Goal: Navigation & Orientation: Find specific page/section

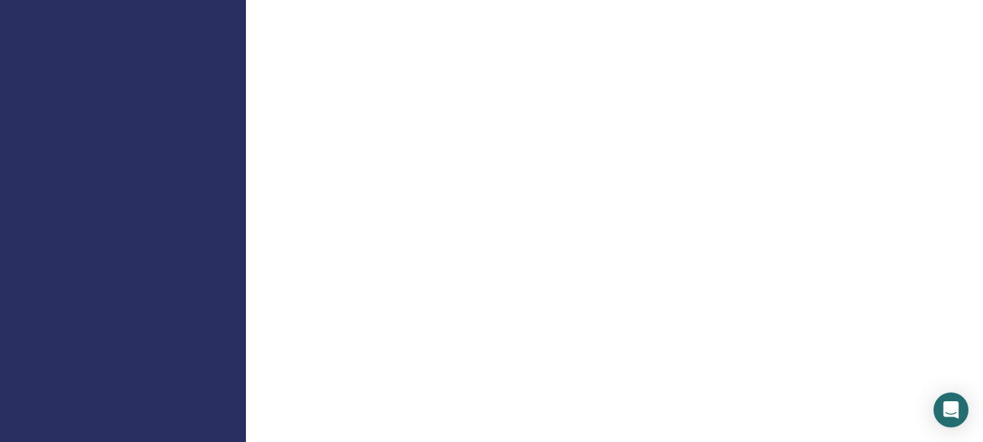
scroll to position [309, 0]
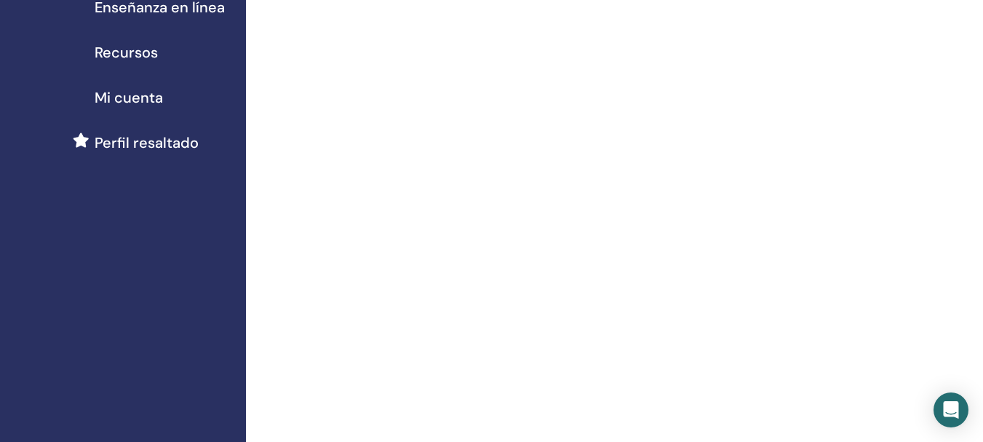
click at [105, 98] on span "Mi cuenta" at bounding box center [129, 98] width 68 height 22
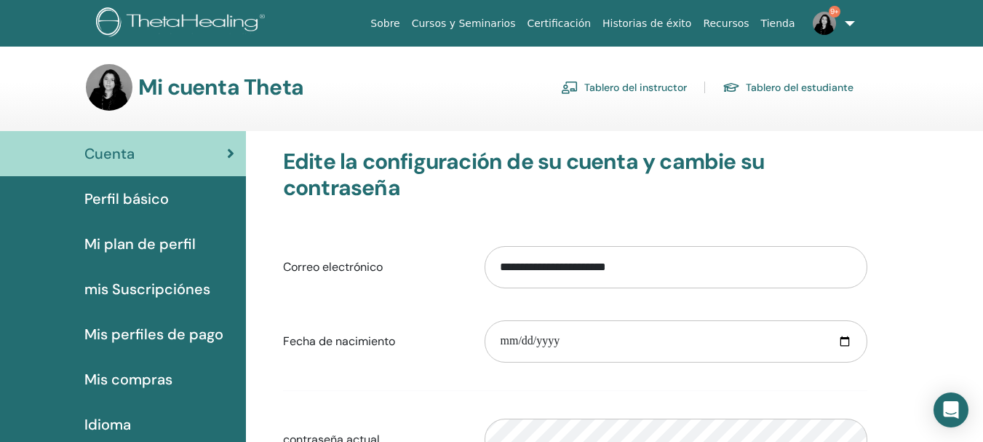
click at [113, 188] on span "Perfil básico" at bounding box center [126, 199] width 84 height 22
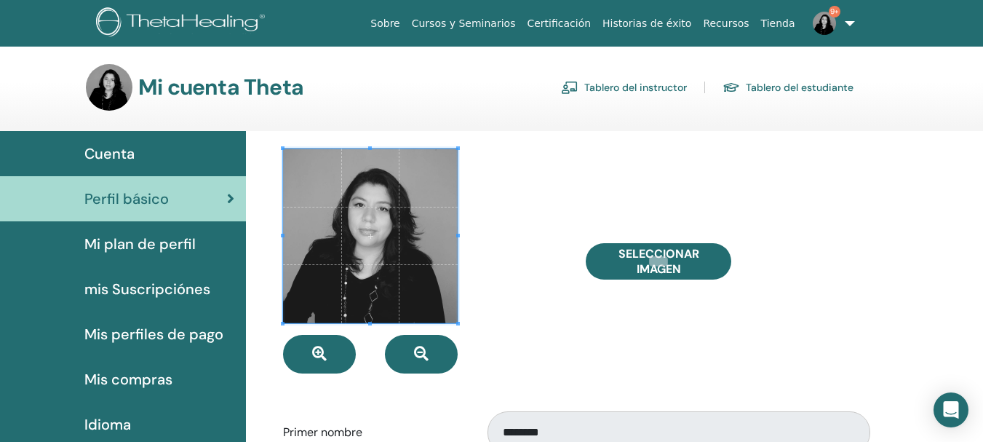
click at [102, 239] on span "Mi plan de perfil" at bounding box center [139, 244] width 111 height 22
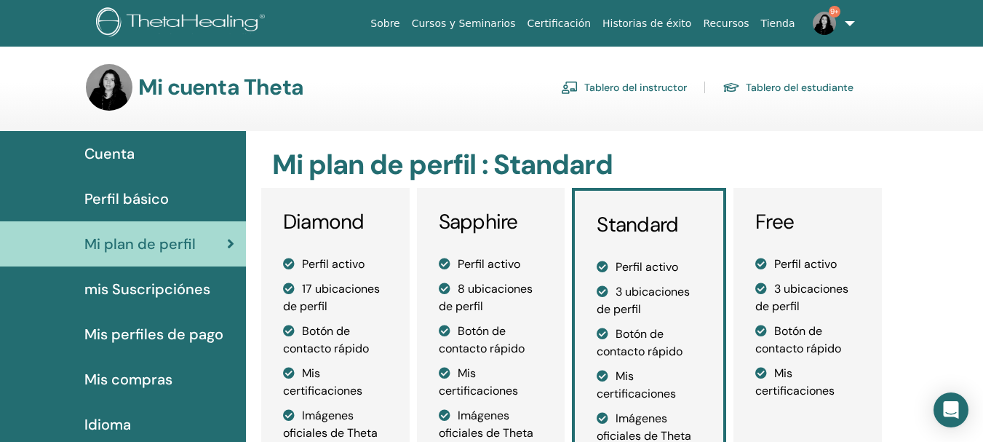
click at [89, 287] on span "mis Suscripciónes" at bounding box center [147, 289] width 126 height 22
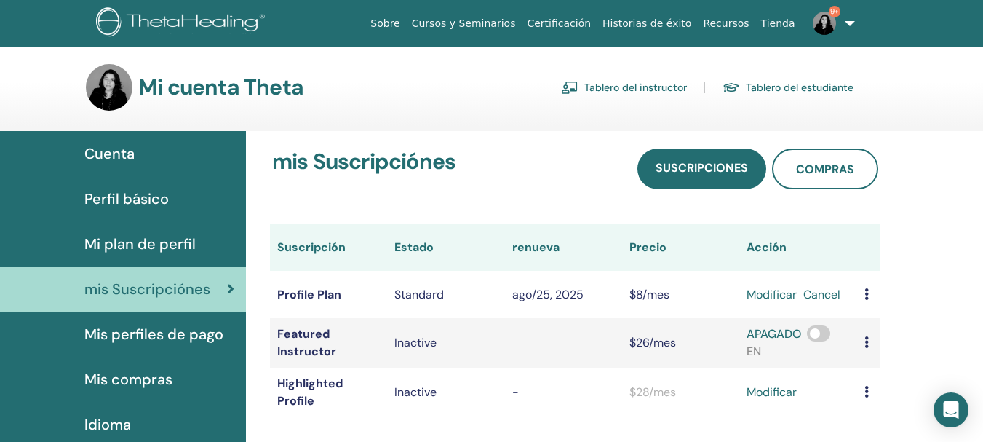
click at [113, 337] on span "Mis perfiles de pago" at bounding box center [153, 334] width 139 height 22
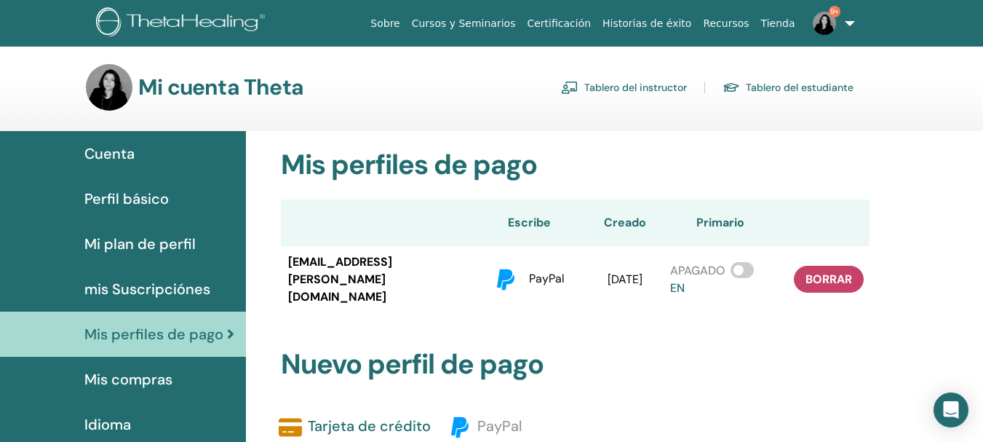
click at [94, 386] on span "Mis compras" at bounding box center [128, 379] width 88 height 22
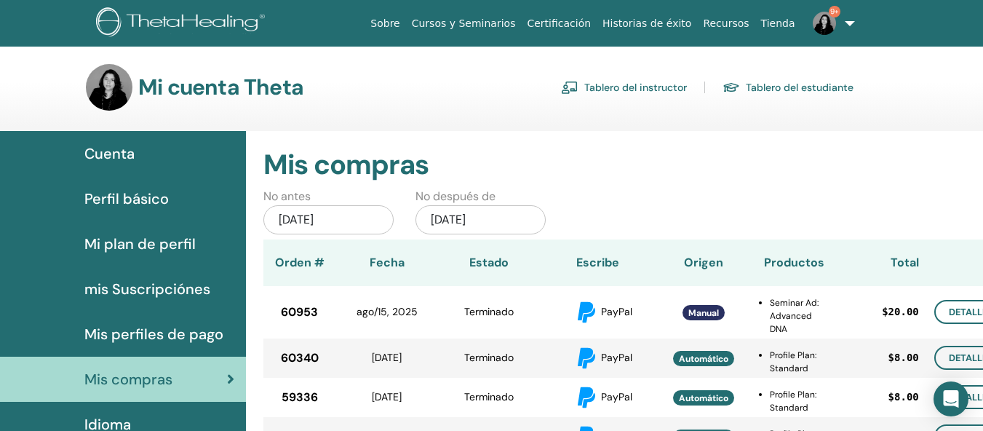
click at [652, 86] on link "Tablero del instructor" at bounding box center [624, 87] width 126 height 23
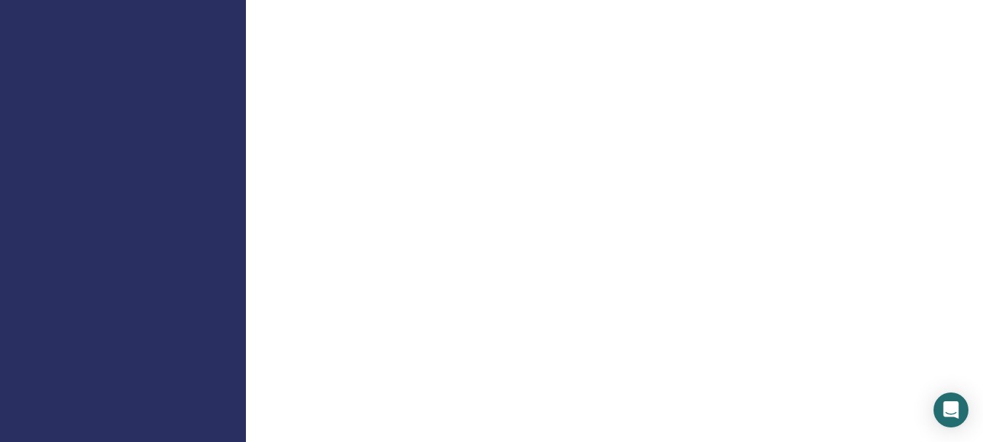
scroll to position [878, 0]
